Goal: Transaction & Acquisition: Purchase product/service

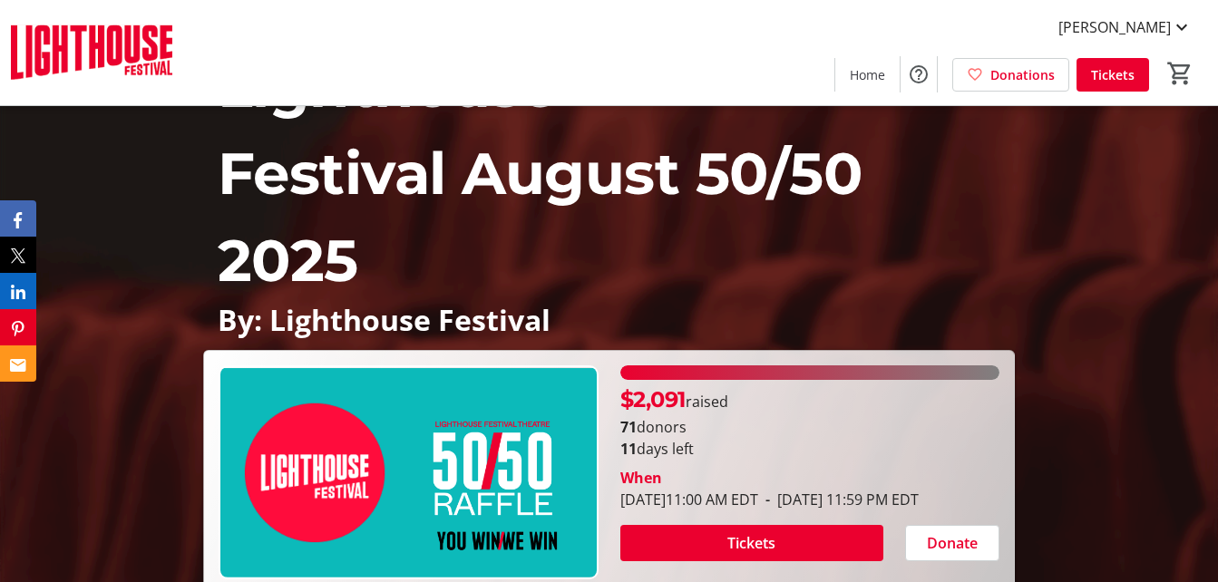
scroll to position [272, 0]
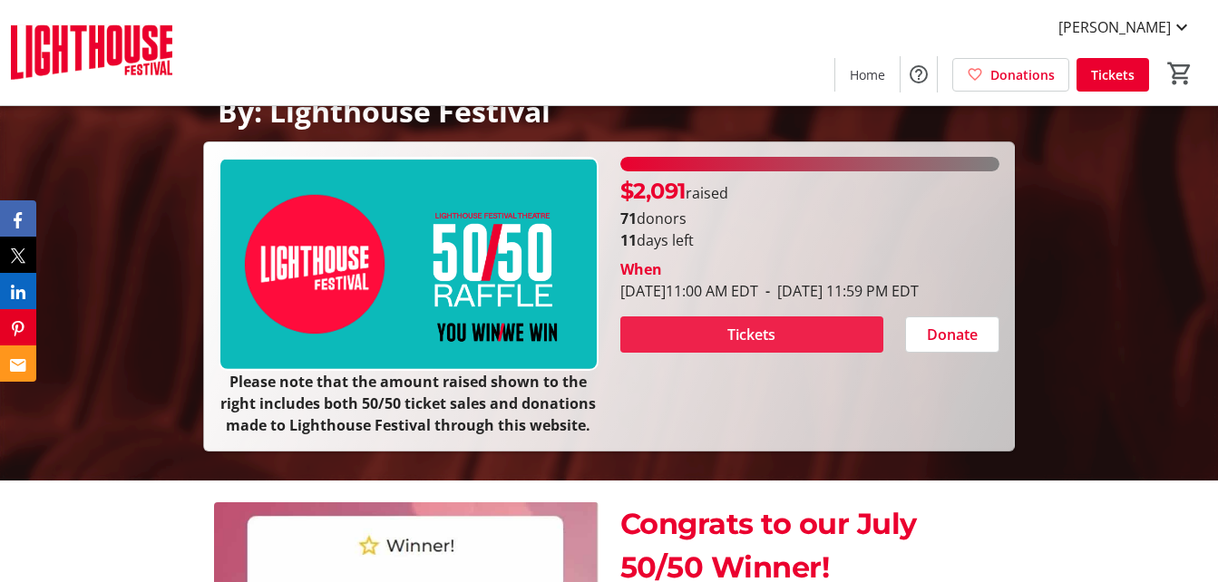
click at [758, 346] on span "Tickets" at bounding box center [752, 335] width 48 height 22
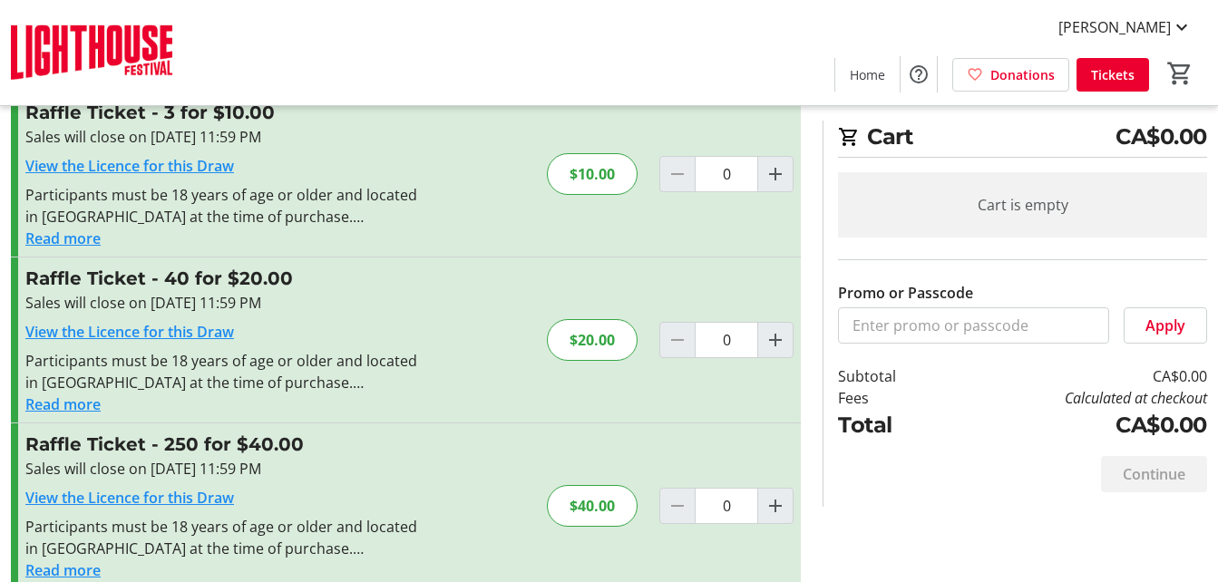
scroll to position [87, 0]
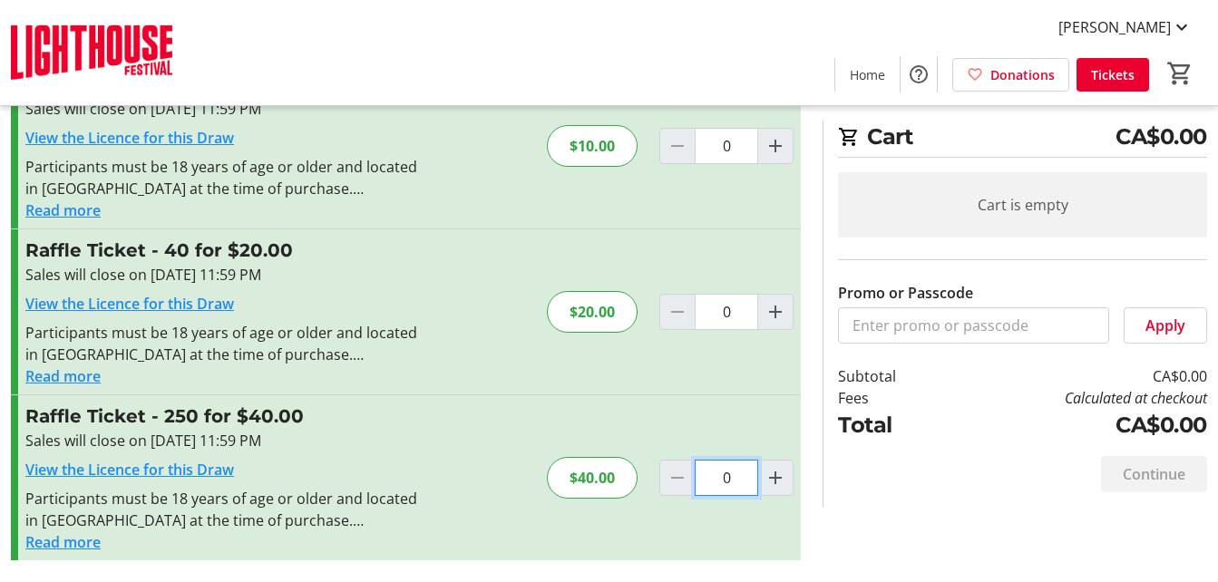
click at [726, 475] on input "0" at bounding box center [727, 478] width 64 height 36
click at [777, 471] on mat-icon "Increment by one" at bounding box center [776, 478] width 22 height 22
type input "1"
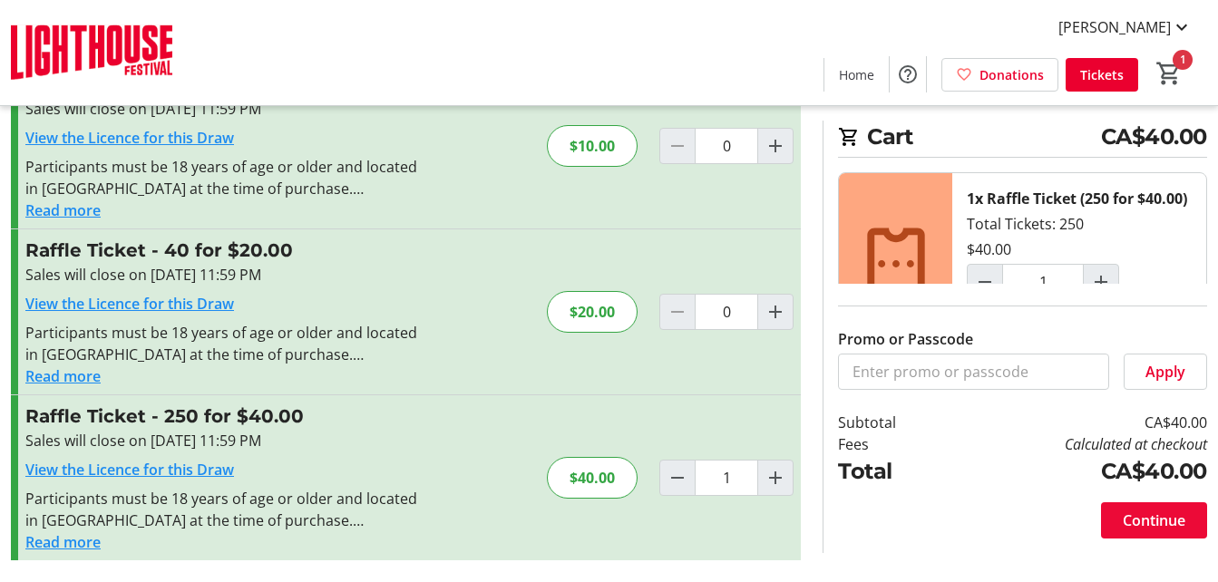
click at [1170, 515] on span "Continue" at bounding box center [1154, 521] width 63 height 22
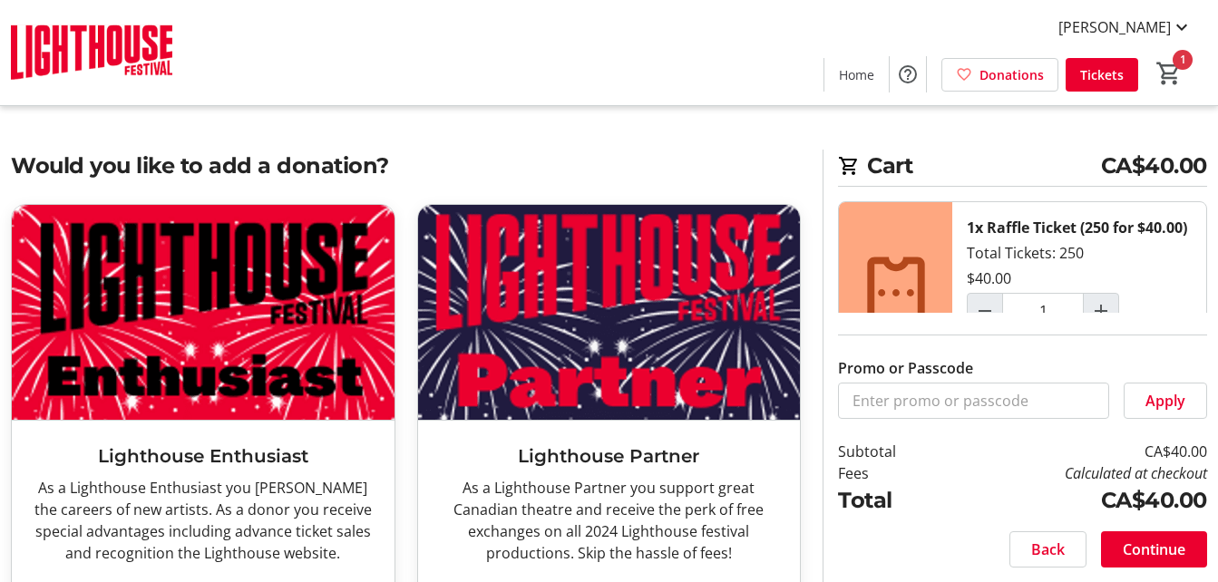
scroll to position [84, 0]
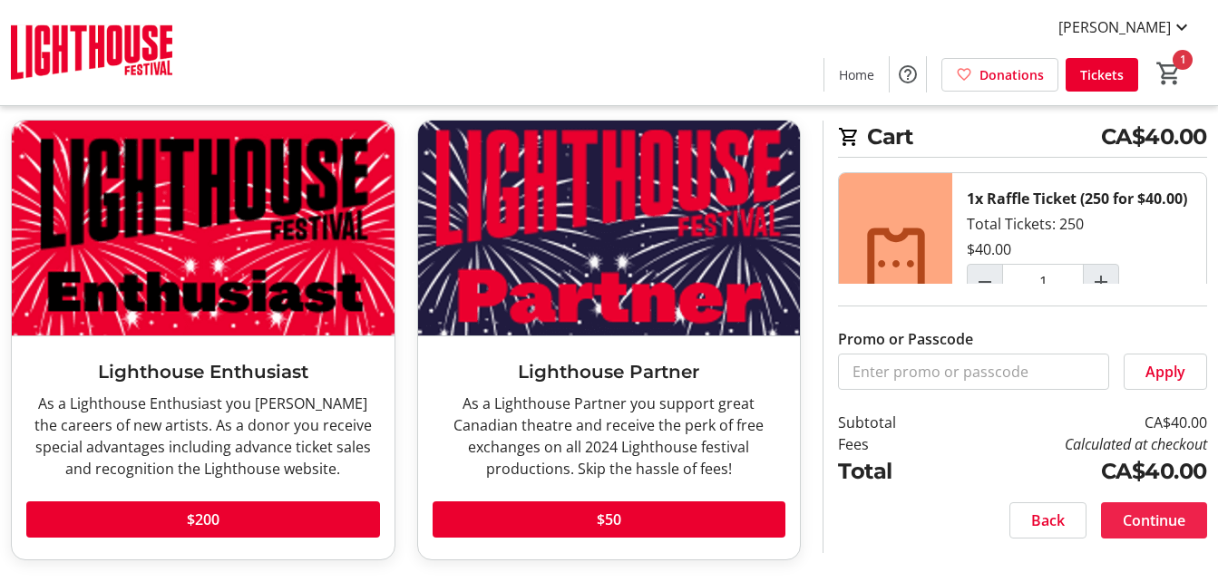
click at [1182, 517] on span "Continue" at bounding box center [1154, 521] width 63 height 22
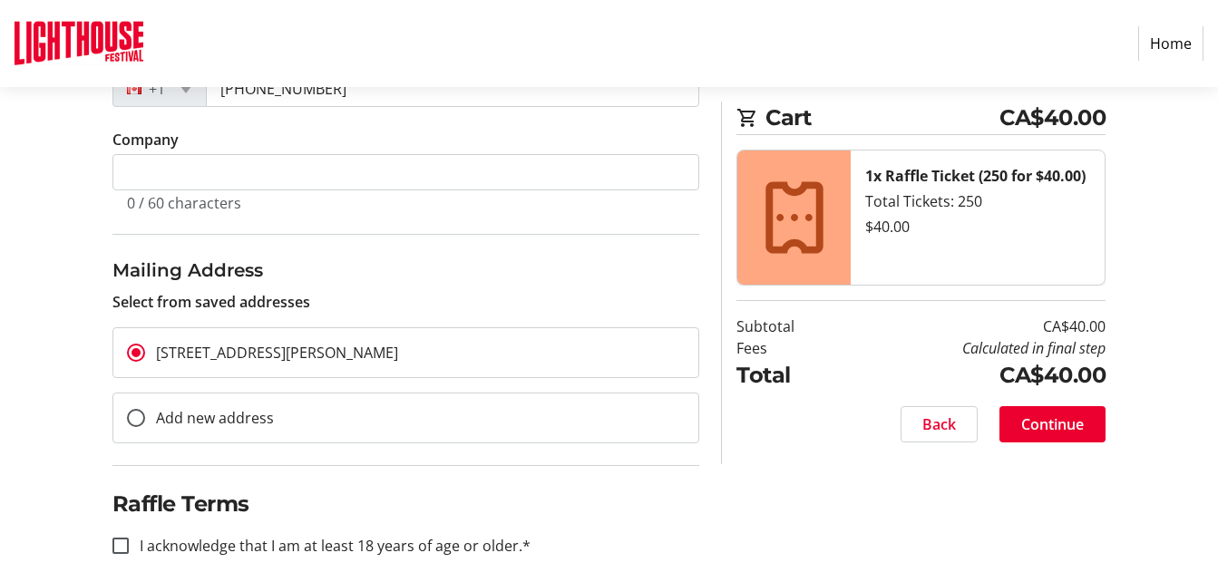
scroll to position [541, 0]
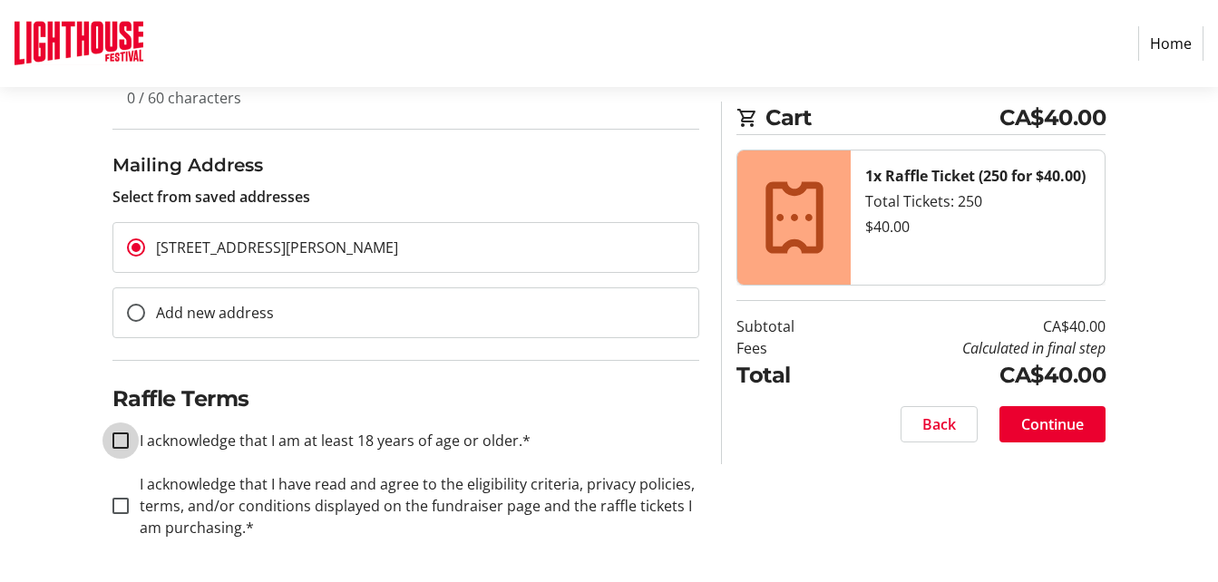
click at [121, 438] on input "I acknowledge that I am at least 18 years of age or older.*" at bounding box center [121, 441] width 16 height 16
checkbox input "true"
click at [123, 501] on input "I acknowledge that I have read and agree to the eligibility criteria, privacy p…" at bounding box center [121, 506] width 16 height 16
checkbox input "true"
click at [1071, 422] on span "Continue" at bounding box center [1053, 425] width 63 height 22
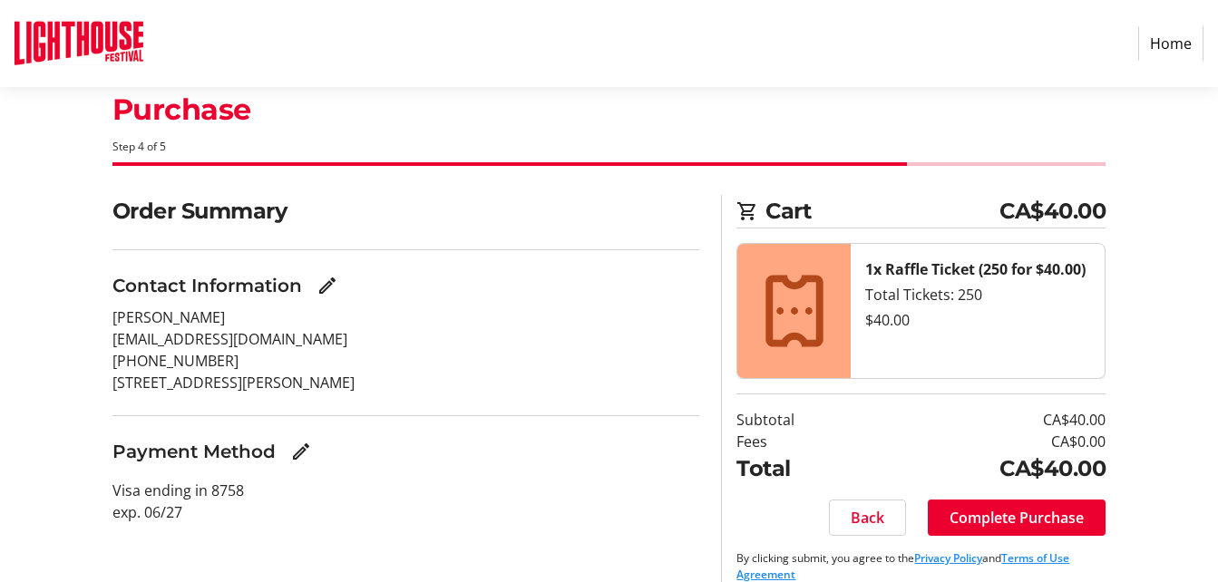
scroll to position [65, 0]
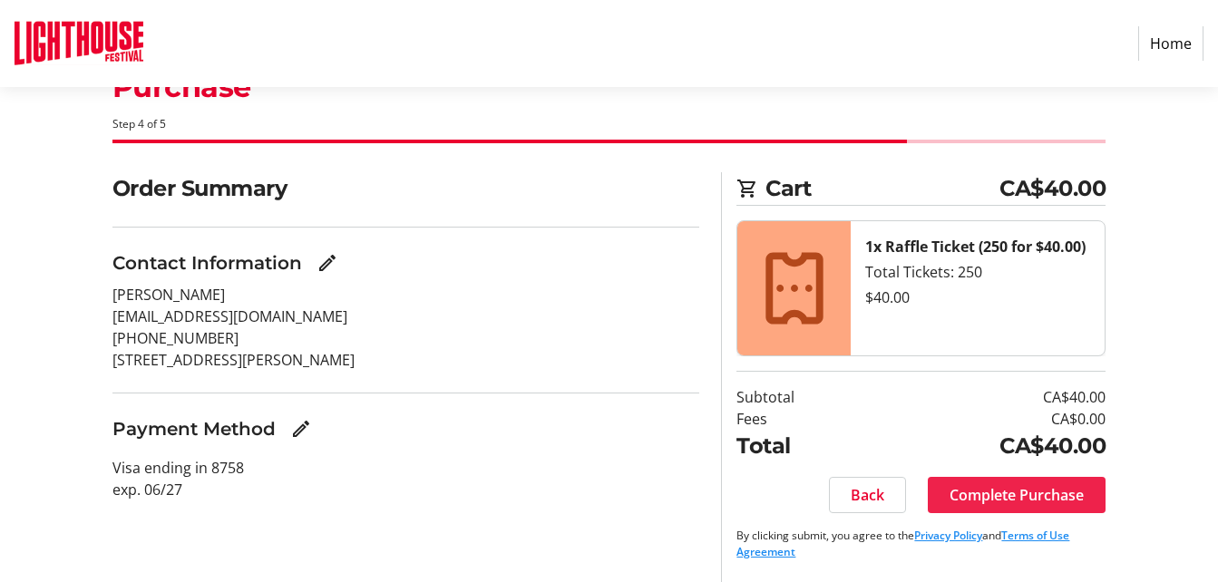
click at [1028, 494] on span "Complete Purchase" at bounding box center [1017, 495] width 134 height 22
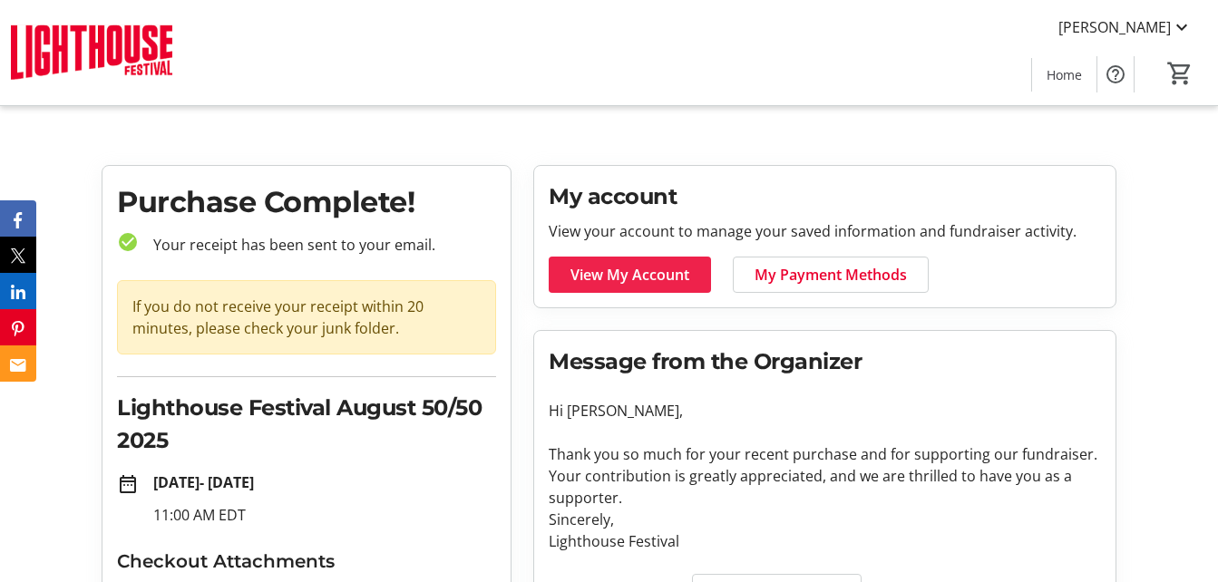
click at [631, 269] on span "View My Account" at bounding box center [630, 275] width 119 height 22
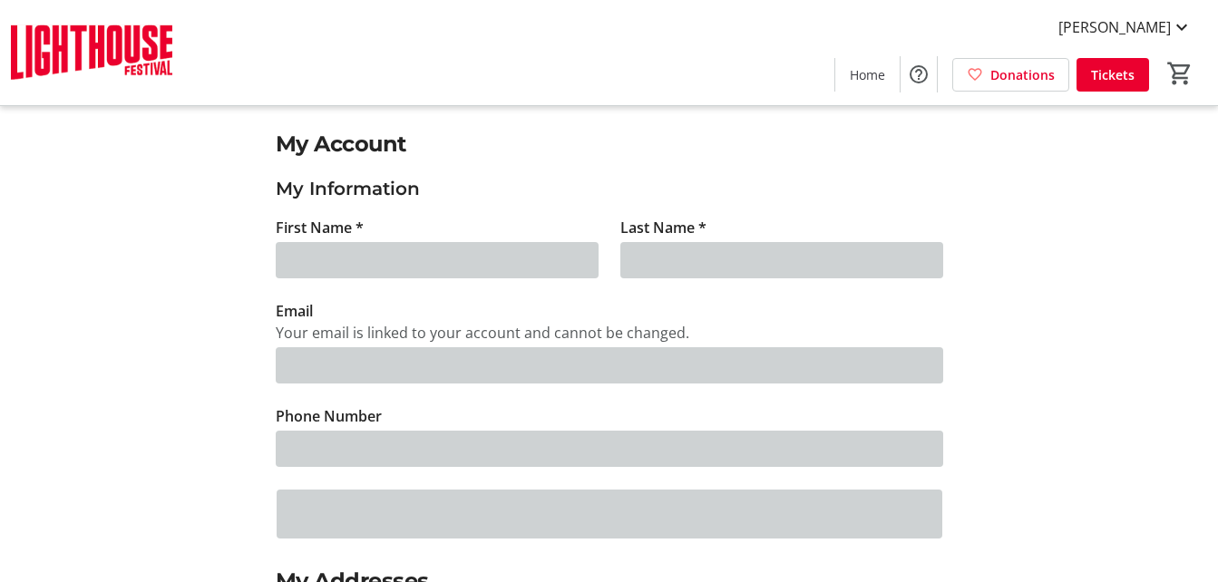
type input "[PERSON_NAME]"
type input "[EMAIL_ADDRESS][DOMAIN_NAME]"
type input "[PHONE_NUMBER]"
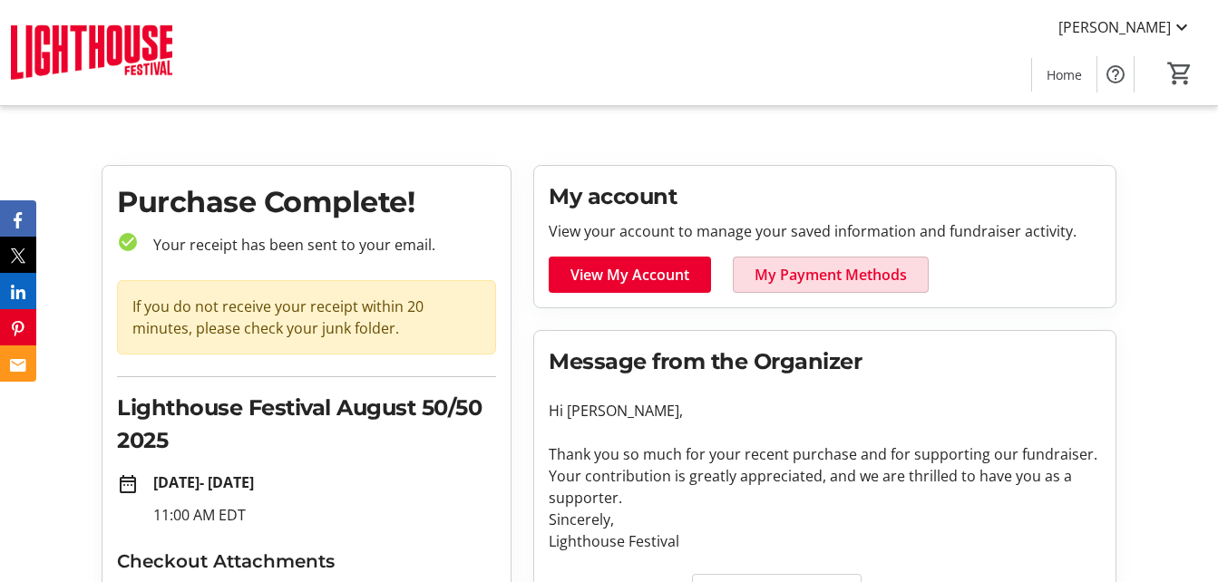
click at [803, 276] on span "My Payment Methods" at bounding box center [831, 275] width 152 height 22
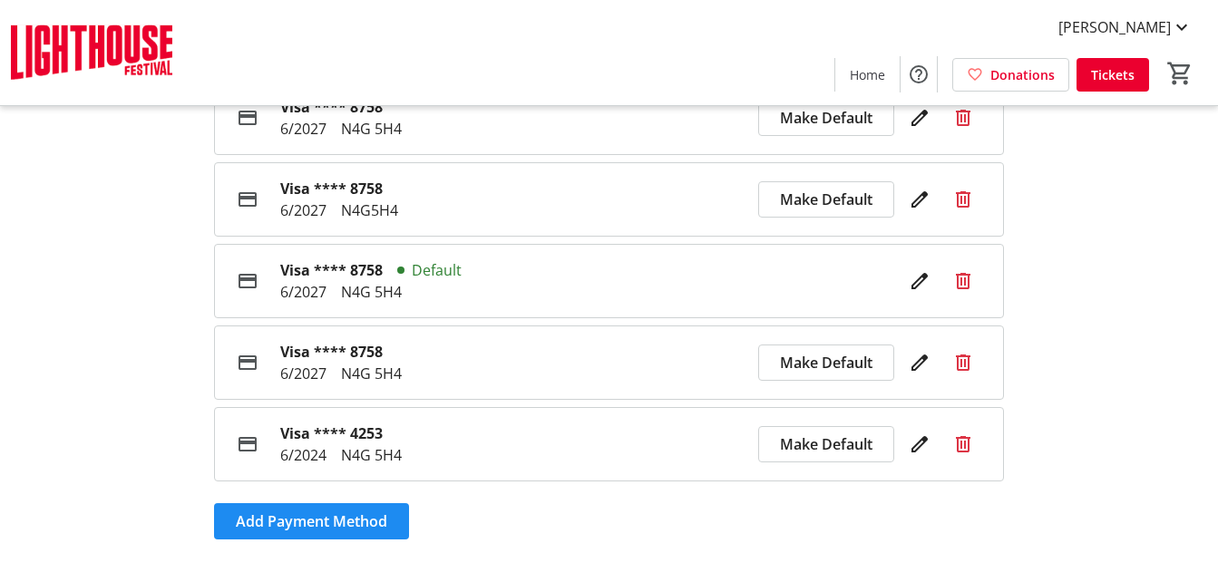
scroll to position [164, 0]
